Goal: Task Accomplishment & Management: Use online tool/utility

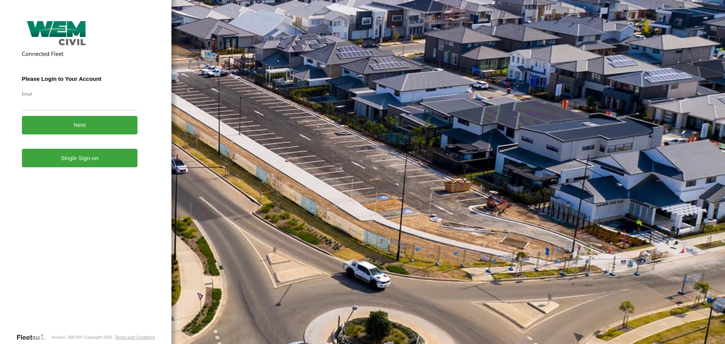
click at [75, 167] on link "Single Sign-on" at bounding box center [80, 158] width 116 height 18
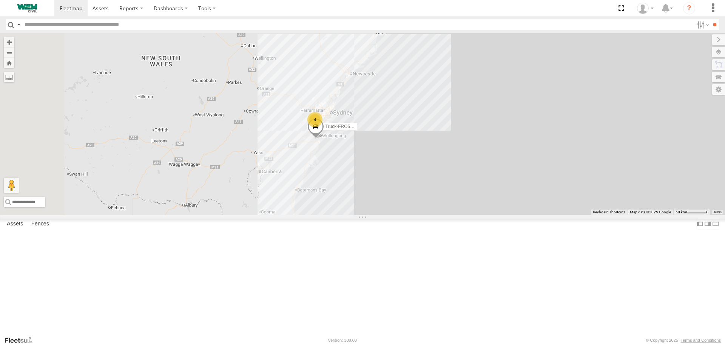
drag, startPoint x: 381, startPoint y: 145, endPoint x: 450, endPoint y: 229, distance: 109.4
click at [450, 214] on div "4 Truck-FRO52R" at bounding box center [362, 123] width 725 height 181
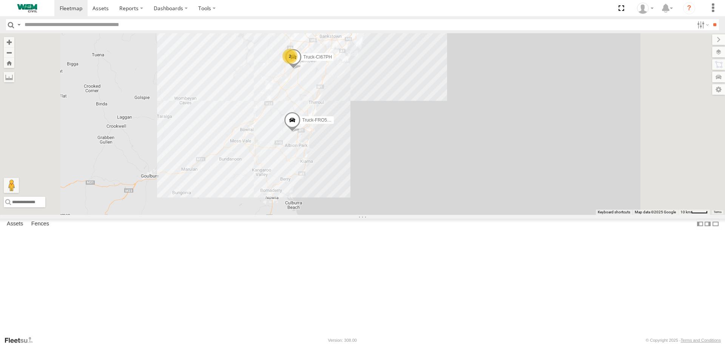
drag, startPoint x: 436, startPoint y: 152, endPoint x: 438, endPoint y: 192, distance: 40.4
click at [438, 192] on div "Truck-FRO52R 2 Truck-CI67PH Truck-BD80MD" at bounding box center [362, 123] width 725 height 181
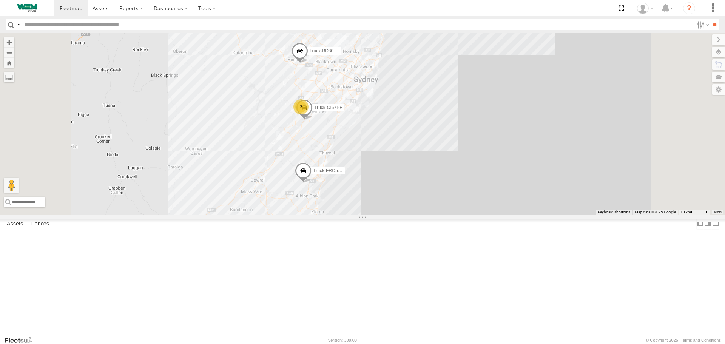
drag, startPoint x: 416, startPoint y: 152, endPoint x: 428, endPoint y: 208, distance: 56.3
click at [428, 208] on div "Truck-FRO52R 2 Truck-CI67PH Truck-BD80MD" at bounding box center [362, 123] width 725 height 181
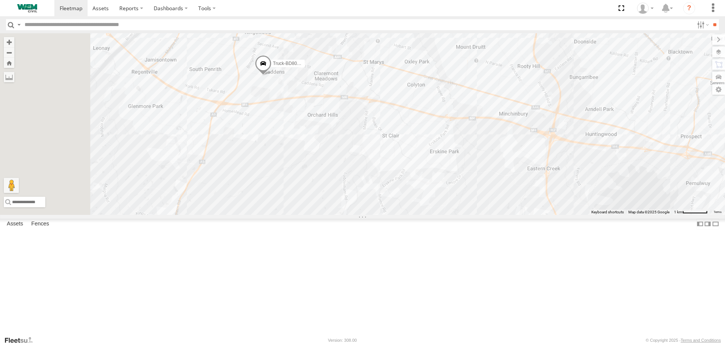
drag, startPoint x: 347, startPoint y: 134, endPoint x: 450, endPoint y: 148, distance: 104.0
click at [450, 148] on div "Truck-FRO52R Truck-CI67PH Truck-BD80MD" at bounding box center [362, 123] width 725 height 181
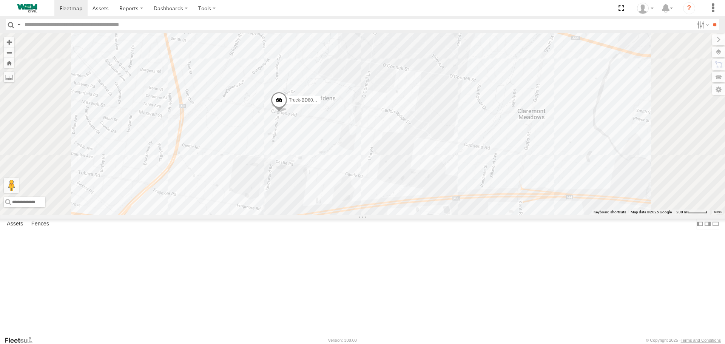
click at [287, 112] on span at bounding box center [279, 102] width 17 height 20
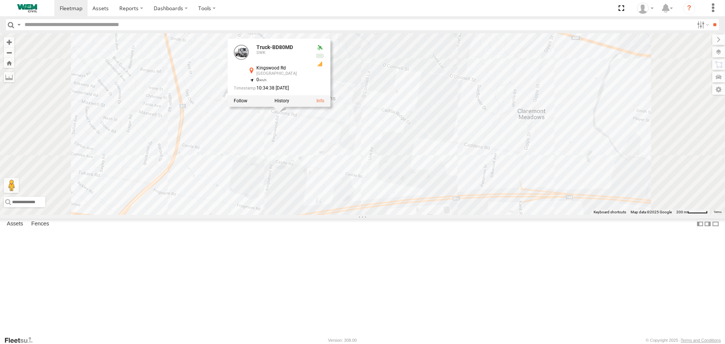
click at [289, 104] on label at bounding box center [281, 100] width 15 height 5
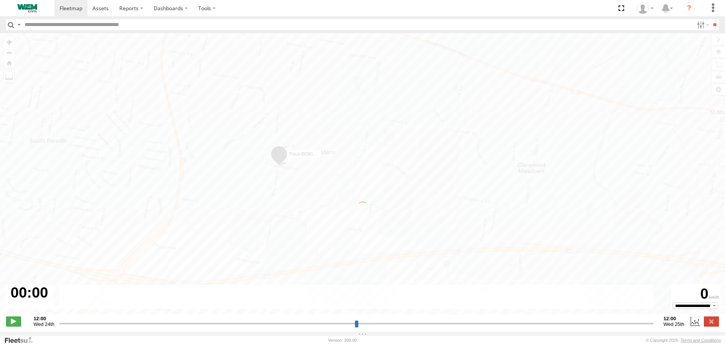
type input "**********"
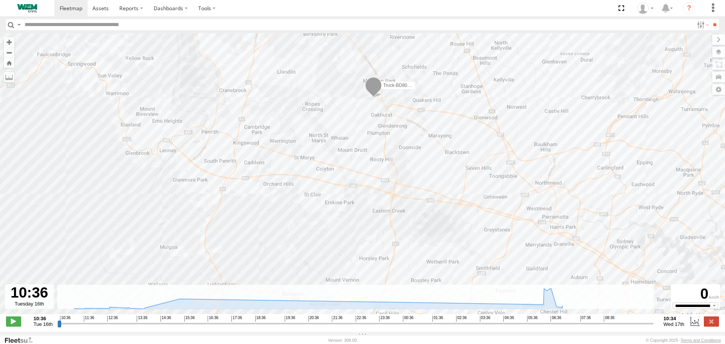
drag, startPoint x: 416, startPoint y: 139, endPoint x: 410, endPoint y: 162, distance: 23.8
click at [419, 166] on div "Truck-BD80MD" at bounding box center [362, 177] width 725 height 289
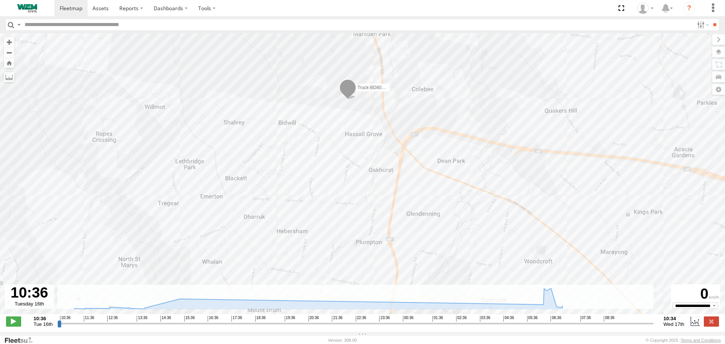
drag, startPoint x: 346, startPoint y: 90, endPoint x: 346, endPoint y: 86, distance: 4.5
click at [346, 86] on span at bounding box center [347, 89] width 17 height 20
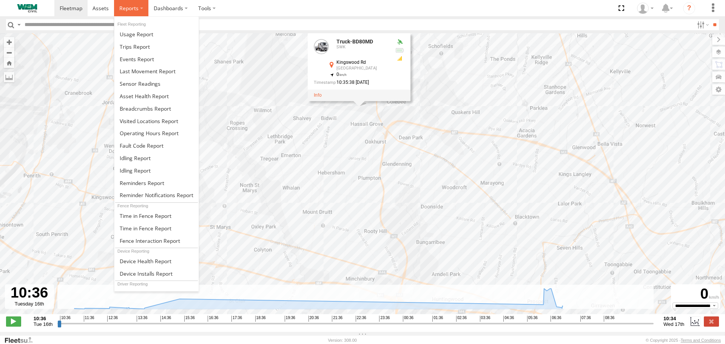
click at [127, 9] on span at bounding box center [128, 8] width 19 height 7
click at [146, 106] on span at bounding box center [145, 108] width 51 height 7
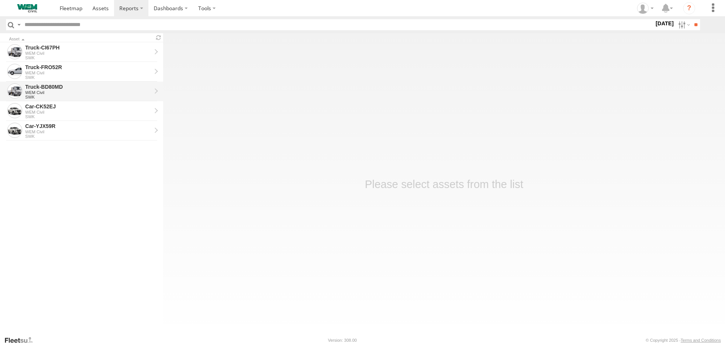
click at [64, 91] on div "WEM Civil" at bounding box center [88, 92] width 126 height 5
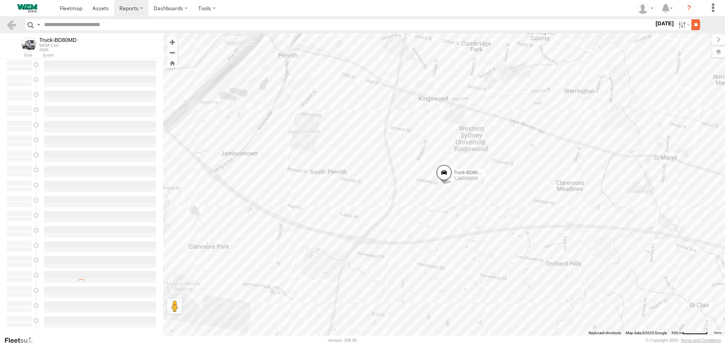
click at [693, 23] on input "**" at bounding box center [695, 24] width 9 height 11
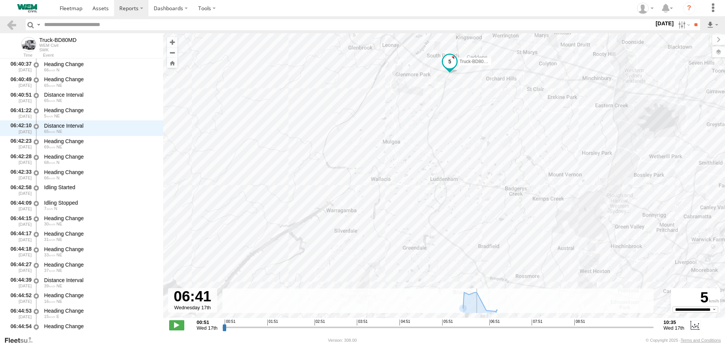
scroll to position [4379, 0]
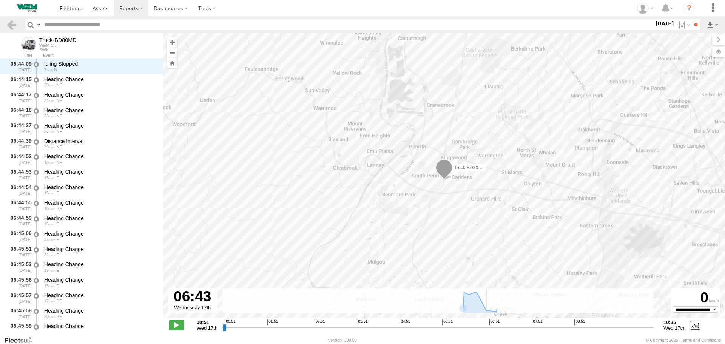
drag, startPoint x: 224, startPoint y: 328, endPoint x: 482, endPoint y: 335, distance: 257.8
click at [482, 331] on input "range" at bounding box center [437, 326] width 431 height 7
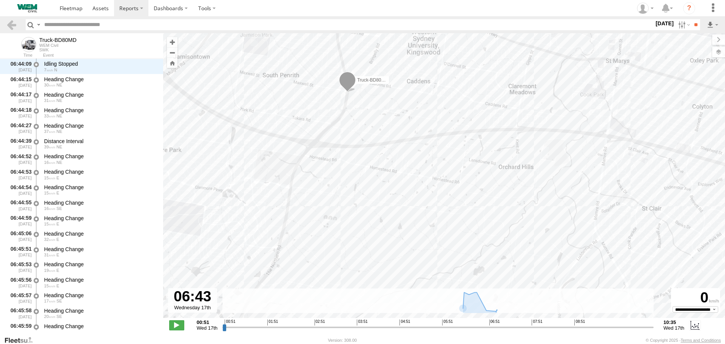
drag, startPoint x: 410, startPoint y: 107, endPoint x: 428, endPoint y: 187, distance: 82.3
click at [428, 187] on div "Truck-BD80MD" at bounding box center [444, 179] width 562 height 292
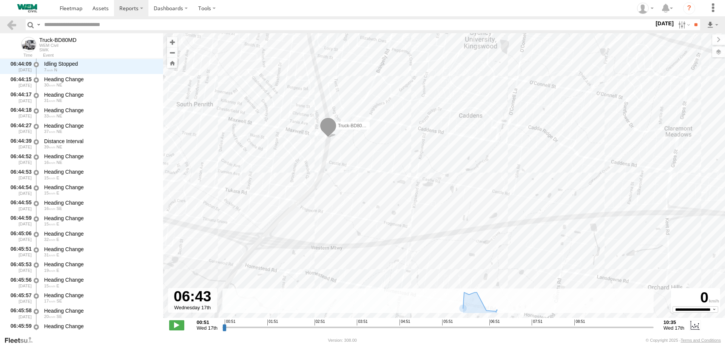
drag, startPoint x: 379, startPoint y: 149, endPoint x: 406, endPoint y: 190, distance: 49.1
click at [405, 189] on div "Truck-BD80MD" at bounding box center [444, 179] width 562 height 292
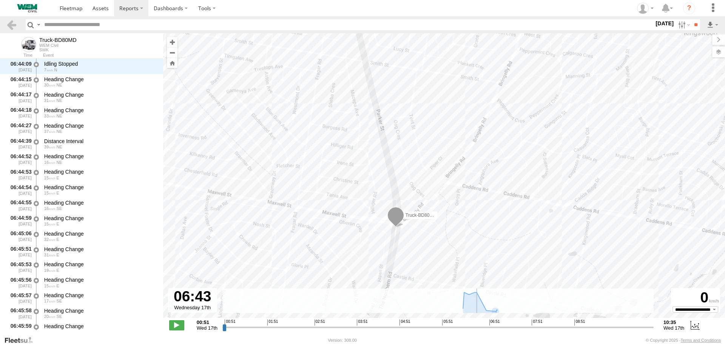
scroll to position [4487, 0]
click at [482, 325] on input "range" at bounding box center [437, 326] width 431 height 7
type input "**********"
click at [481, 326] on input "range" at bounding box center [437, 326] width 431 height 7
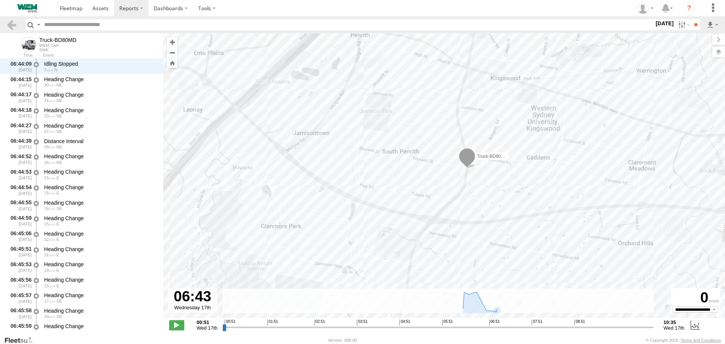
drag, startPoint x: 533, startPoint y: 263, endPoint x: 533, endPoint y: 186, distance: 77.0
click at [533, 186] on div "Truck-BD80MD" at bounding box center [444, 179] width 562 height 292
